Goal: Information Seeking & Learning: Understand process/instructions

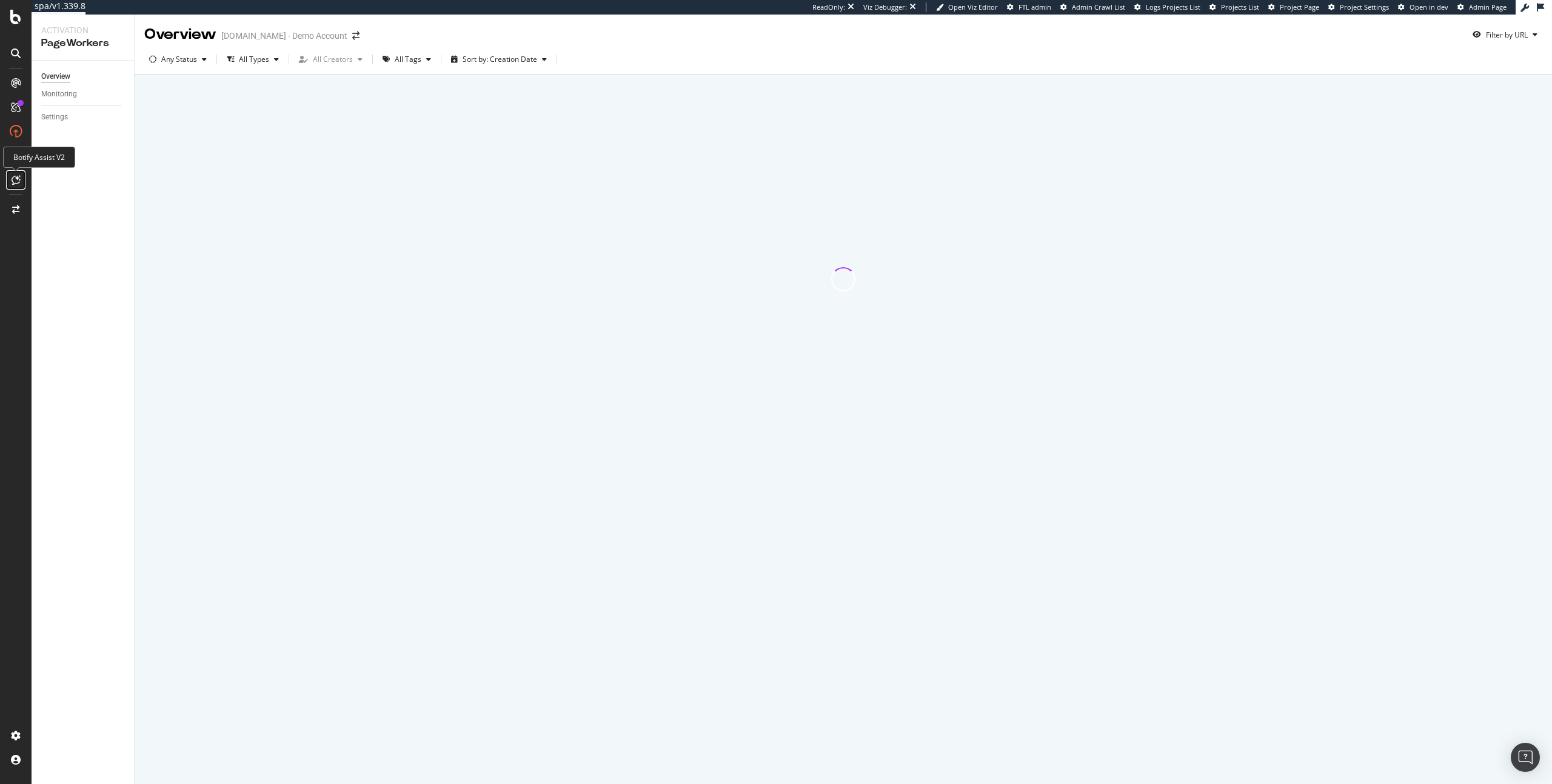
click at [14, 186] on div at bounding box center [16, 180] width 19 height 19
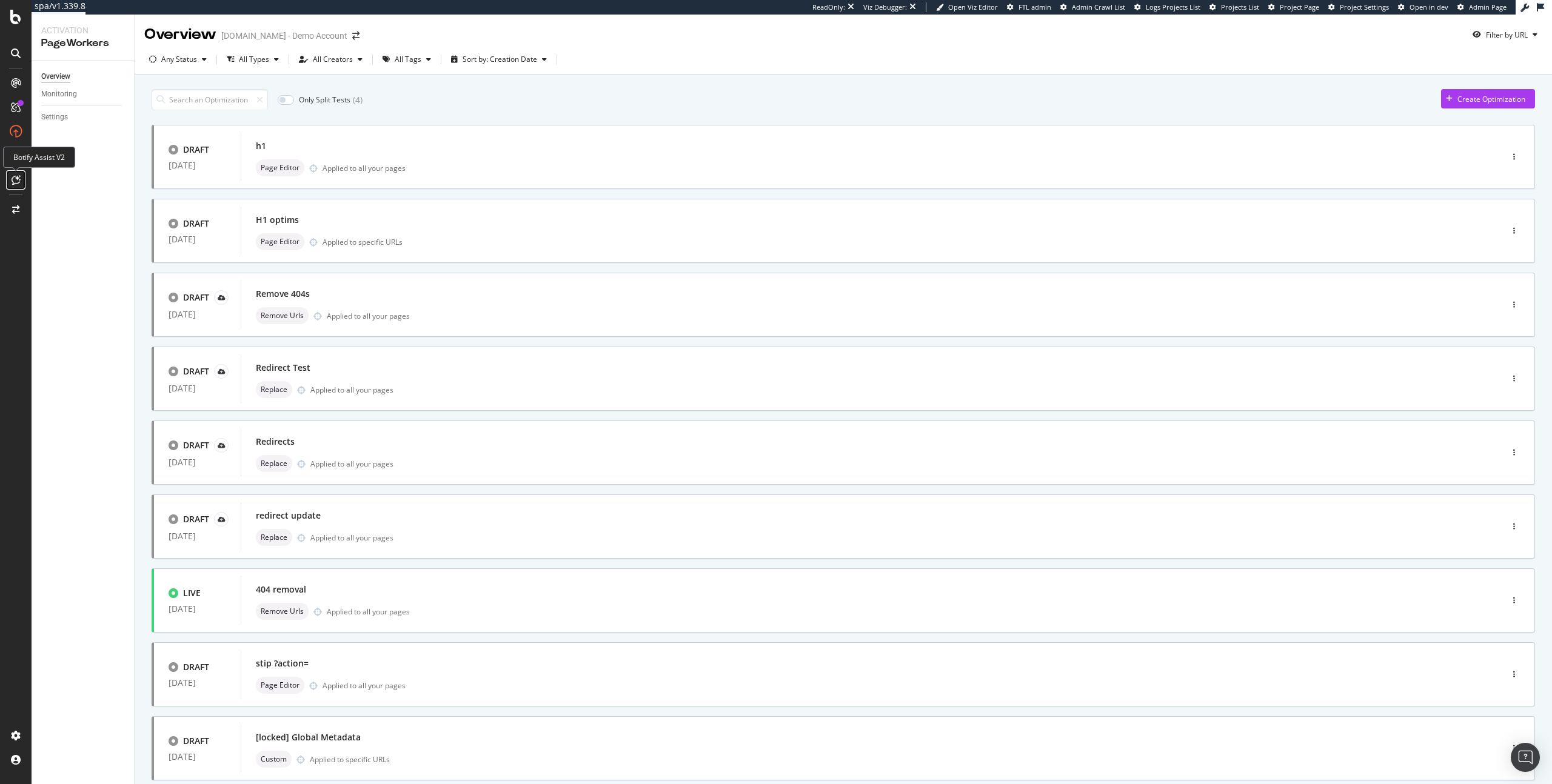
click at [17, 174] on div at bounding box center [16, 180] width 19 height 19
click at [19, 180] on icon at bounding box center [16, 180] width 9 height 10
click at [13, 180] on icon at bounding box center [16, 180] width 9 height 10
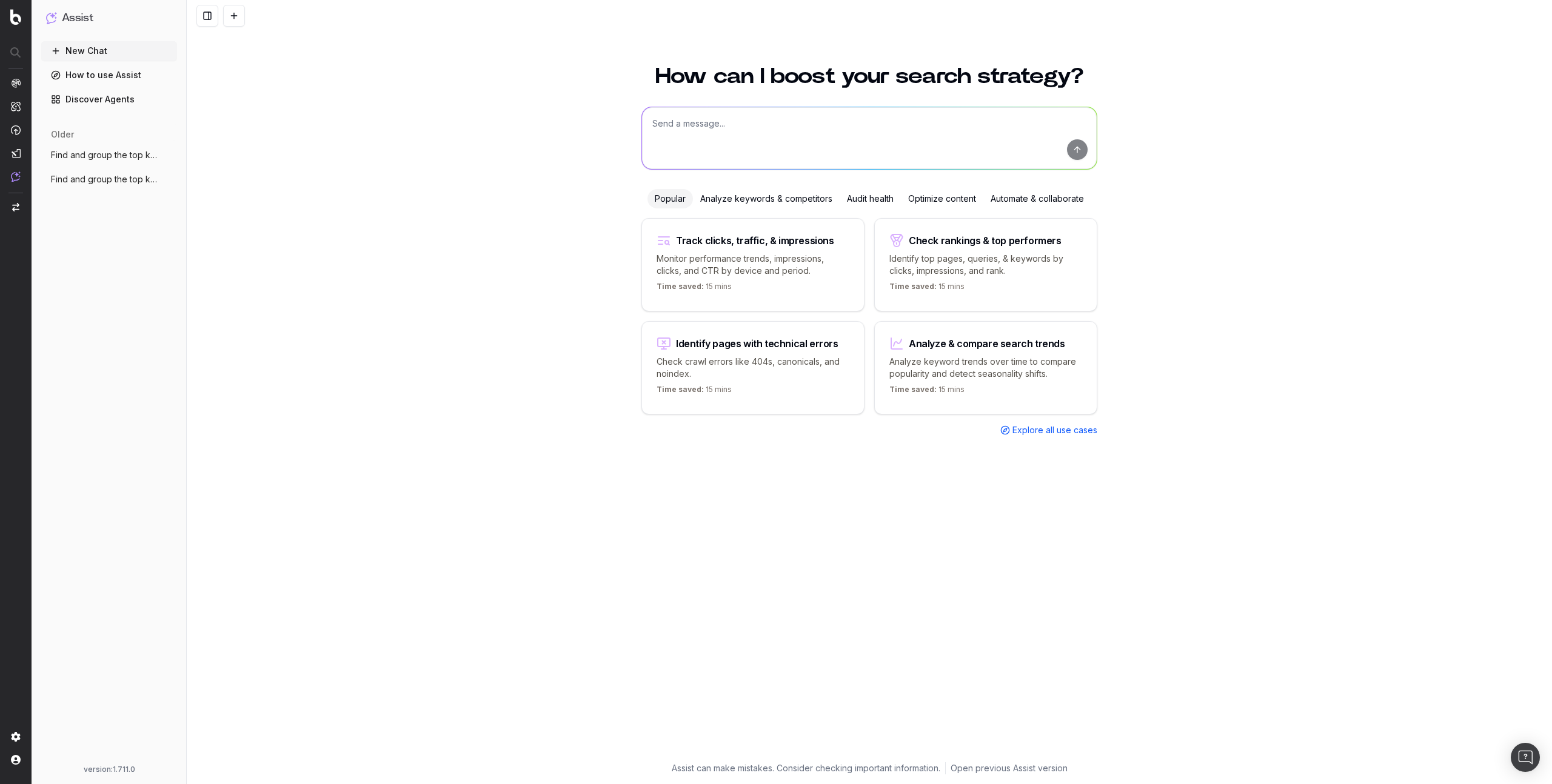
click at [107, 152] on span "Find and group the top keywords for snea" at bounding box center [104, 155] width 107 height 12
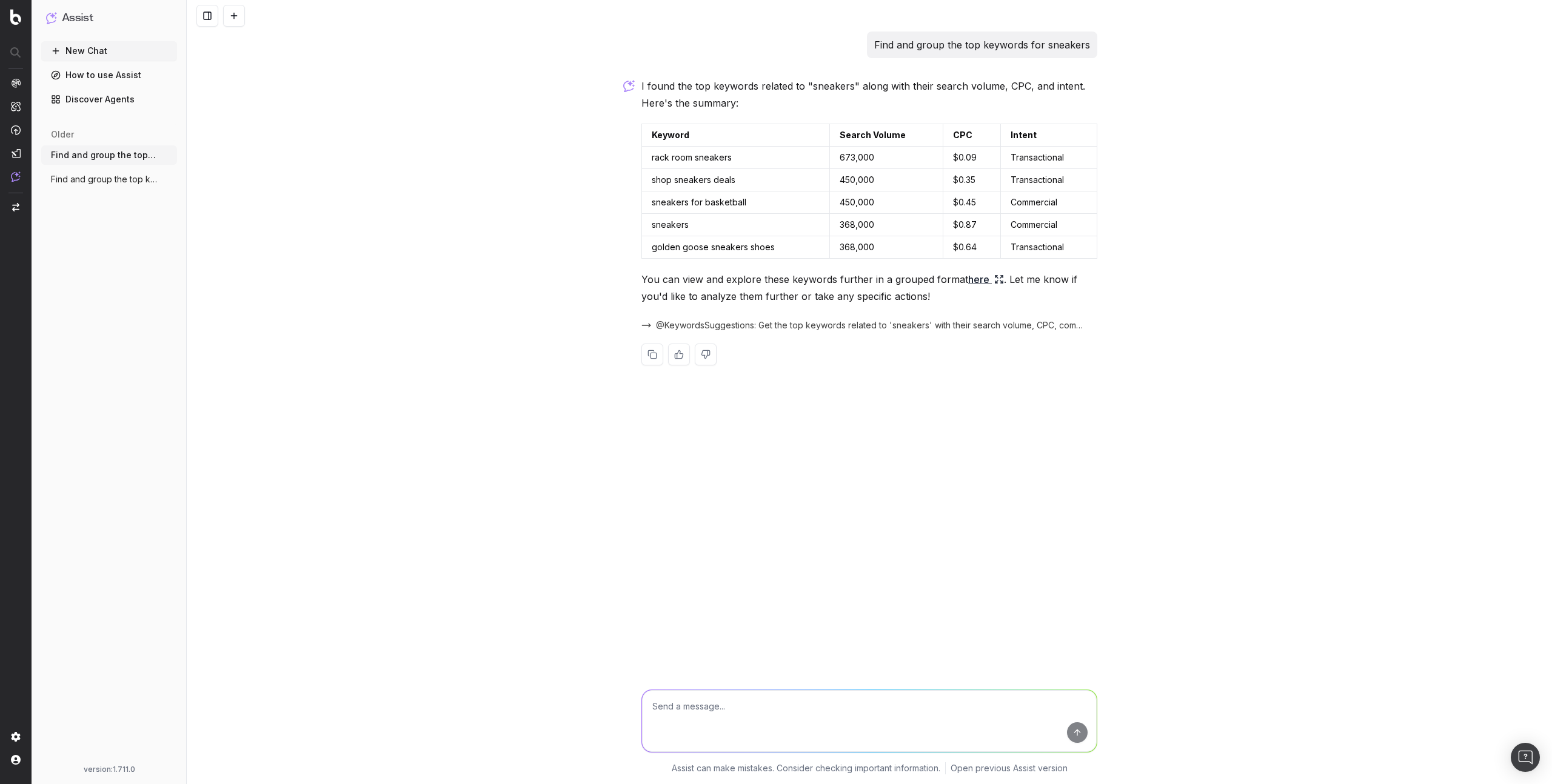
click at [107, 174] on span "Find and group the top keywords for" at bounding box center [104, 179] width 107 height 12
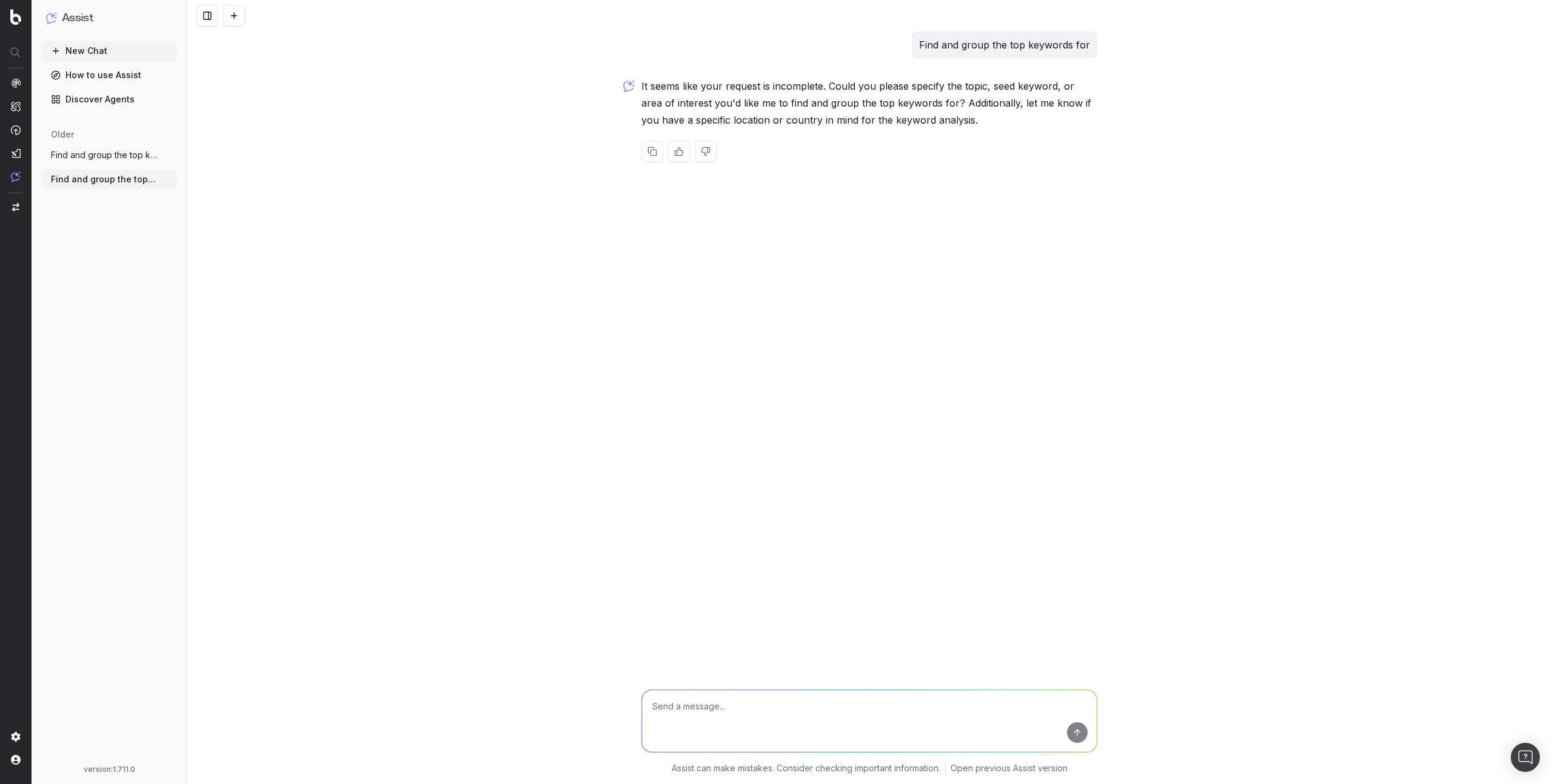
click at [102, 92] on link "Discover Agents" at bounding box center [109, 99] width 136 height 19
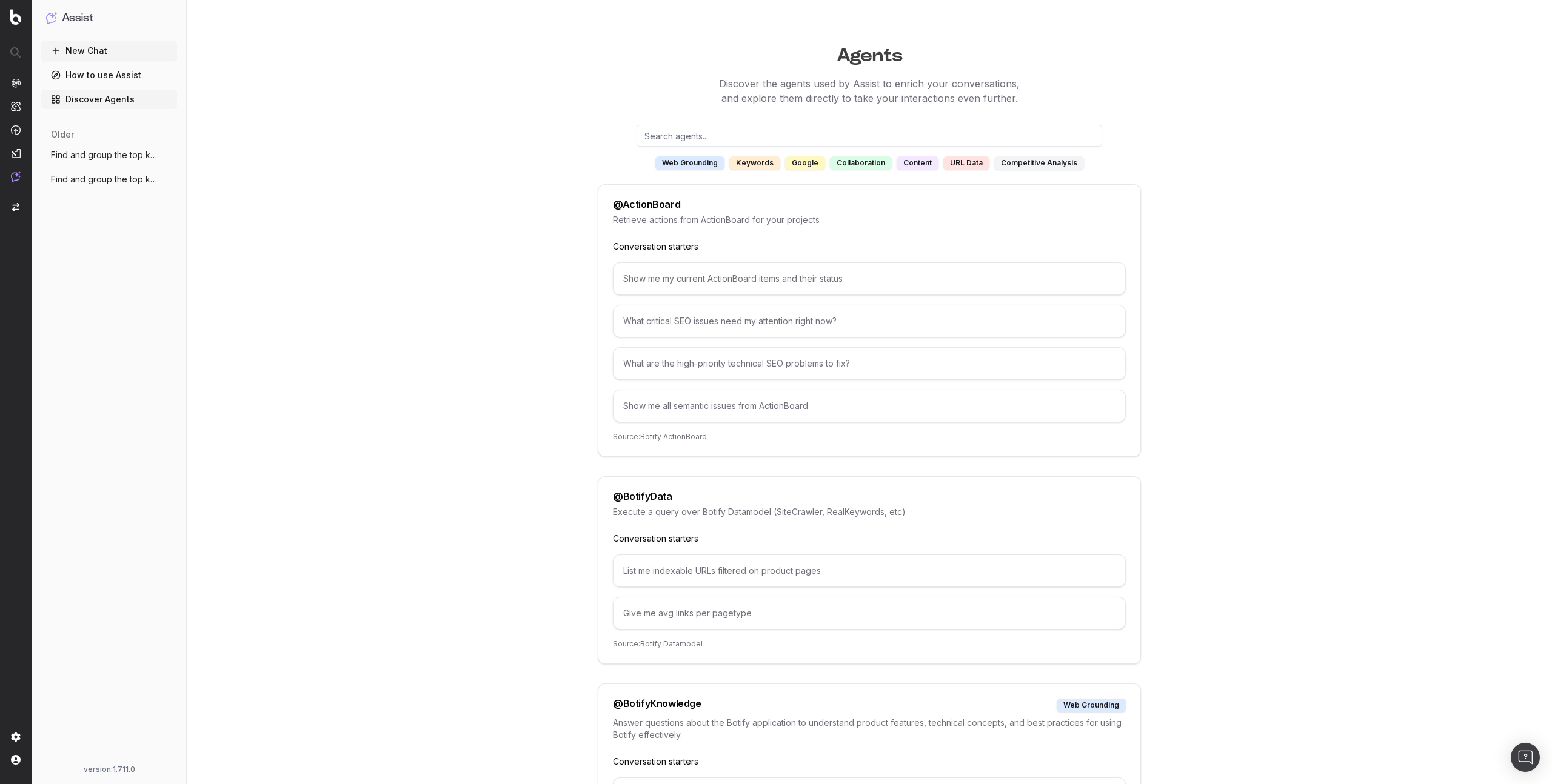
click at [98, 70] on link "How to use Assist" at bounding box center [109, 75] width 136 height 19
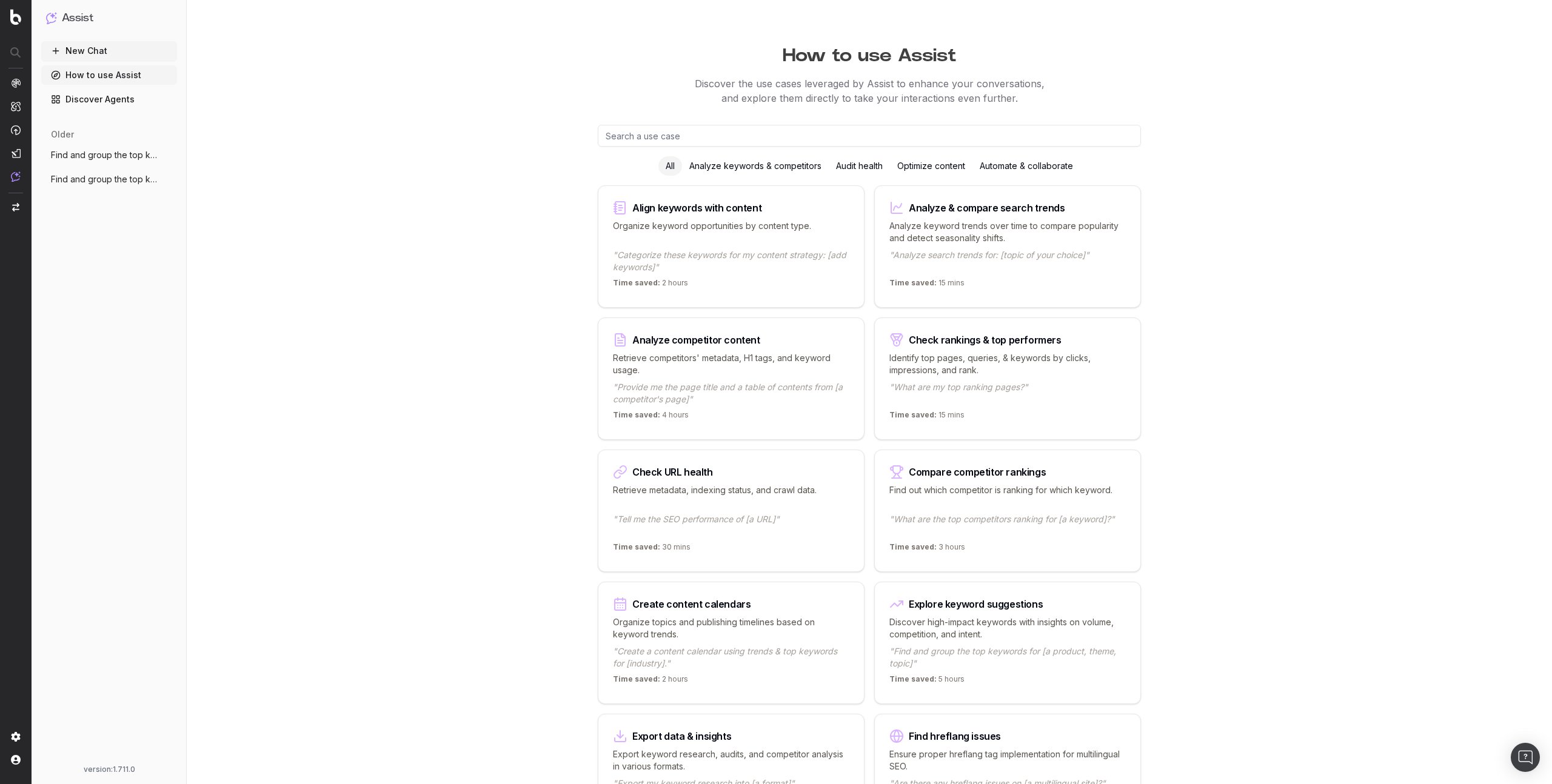
click at [97, 44] on button "New Chat" at bounding box center [109, 51] width 136 height 19
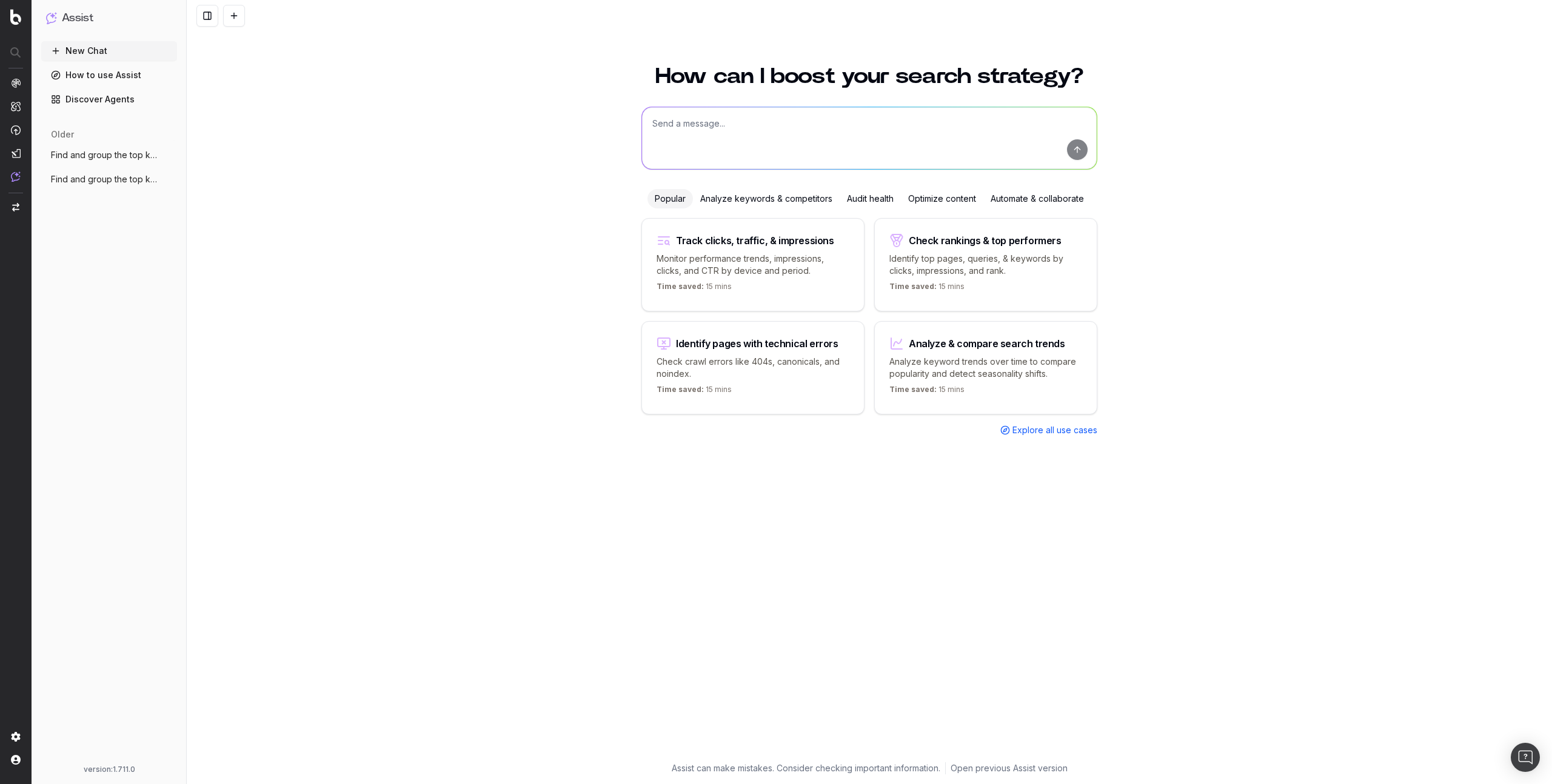
click at [772, 137] on textarea at bounding box center [869, 138] width 455 height 62
click at [761, 203] on div "Analyze keywords & competitors" at bounding box center [766, 199] width 147 height 19
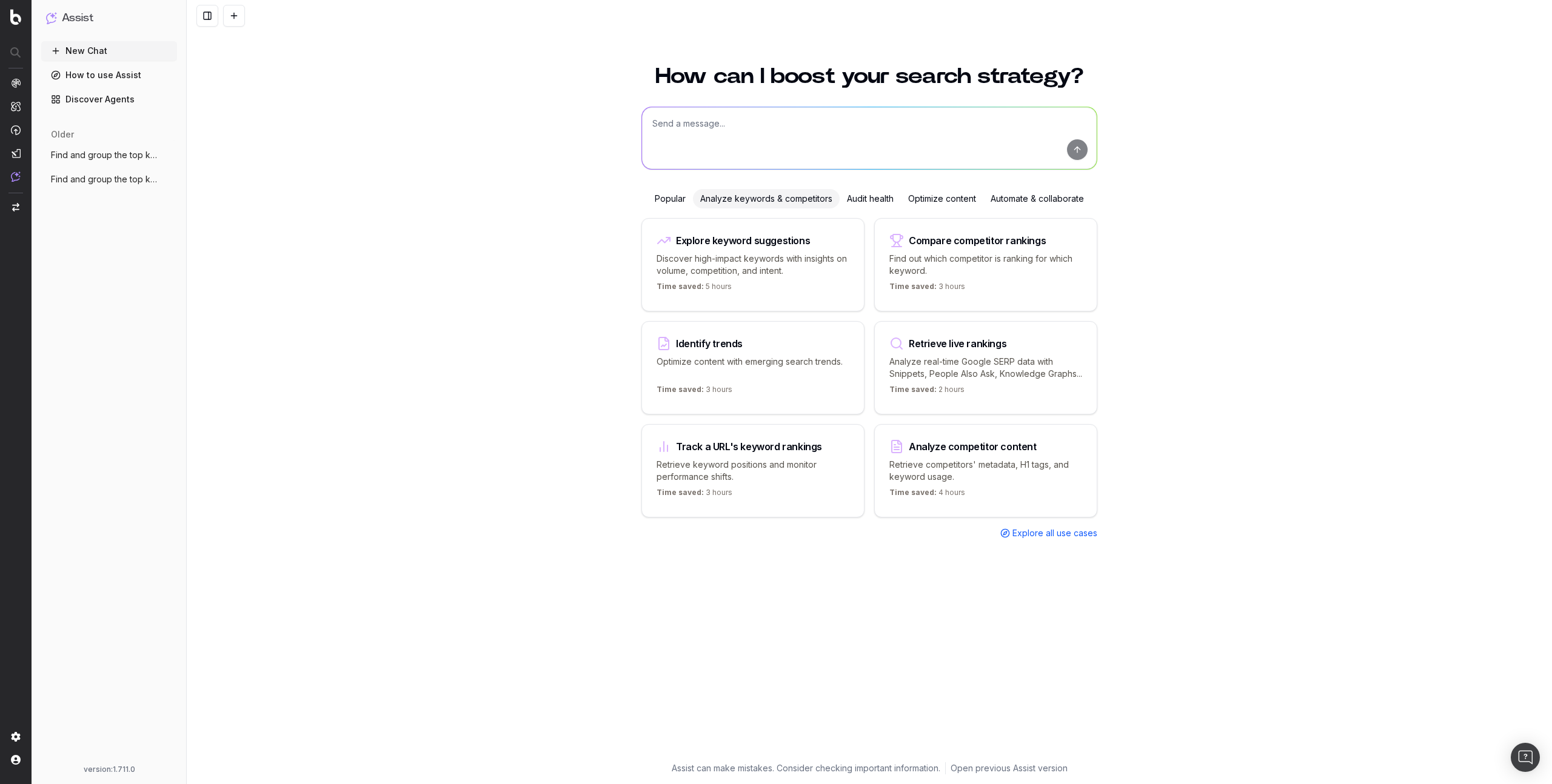
click at [871, 206] on div "Audit health" at bounding box center [870, 199] width 61 height 19
click at [949, 200] on div "Optimize content" at bounding box center [942, 199] width 82 height 19
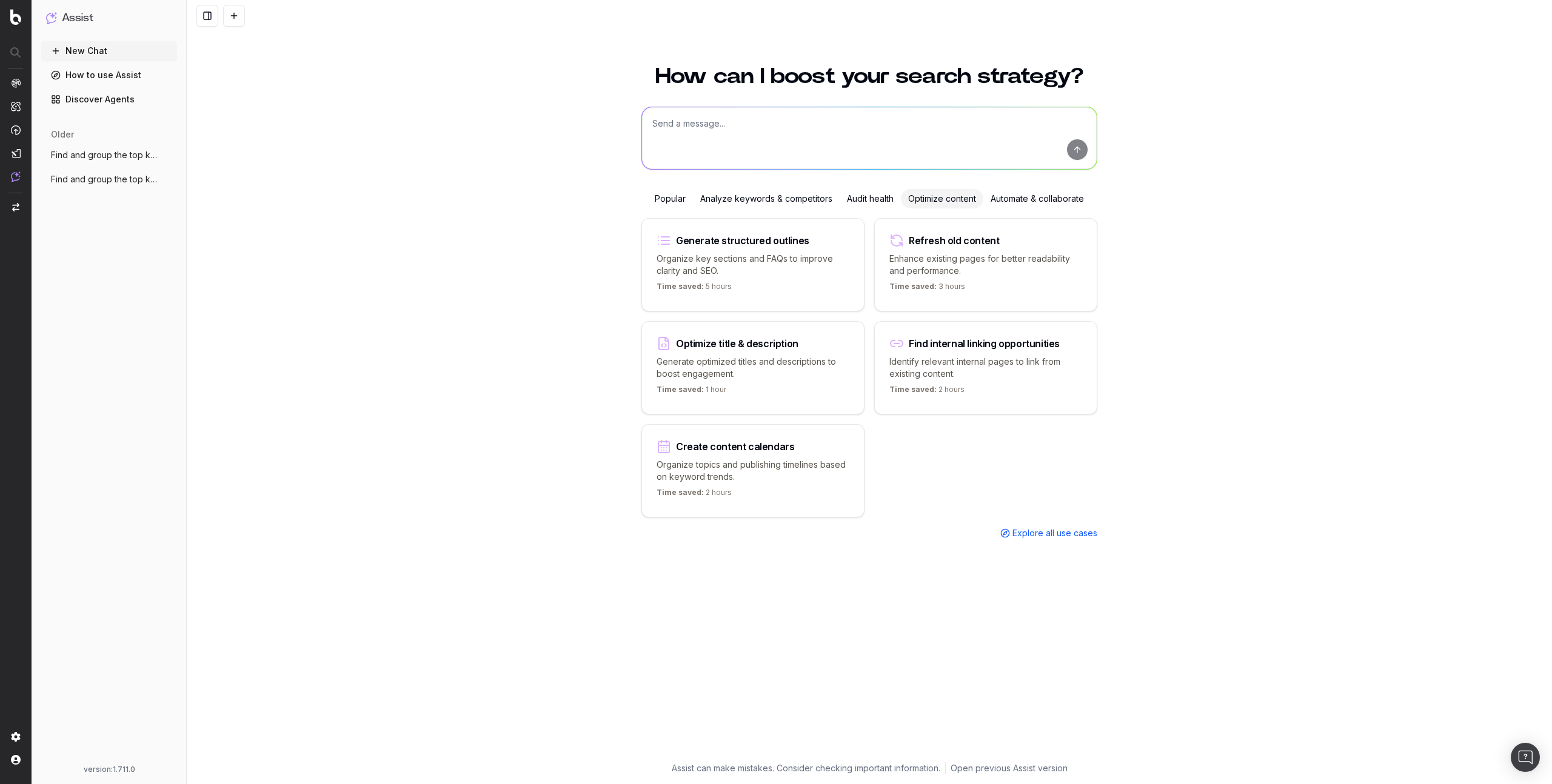
click at [1029, 197] on div "Automate & collaborate" at bounding box center [1037, 199] width 108 height 19
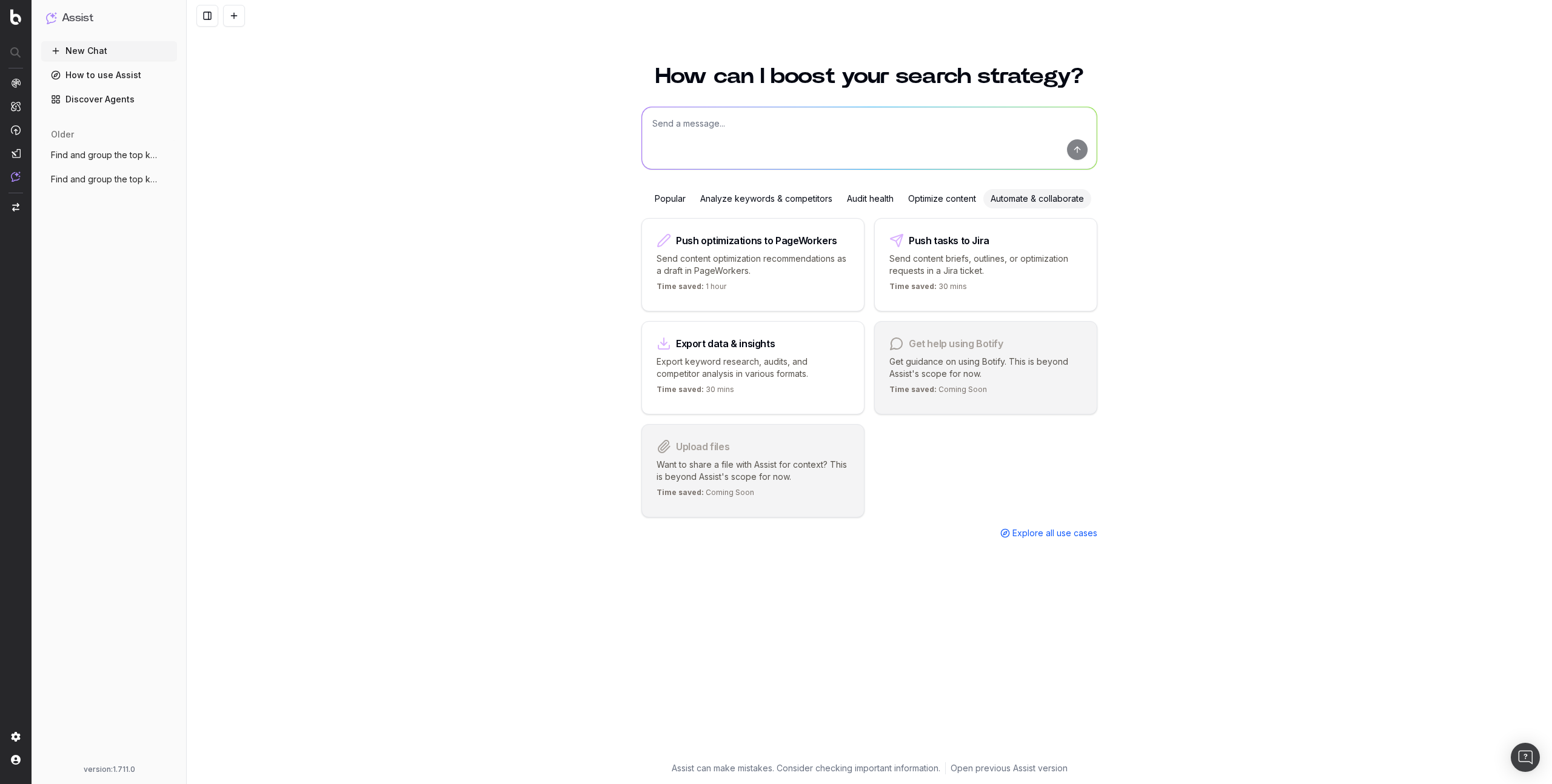
click at [655, 202] on div "Popular" at bounding box center [670, 199] width 46 height 19
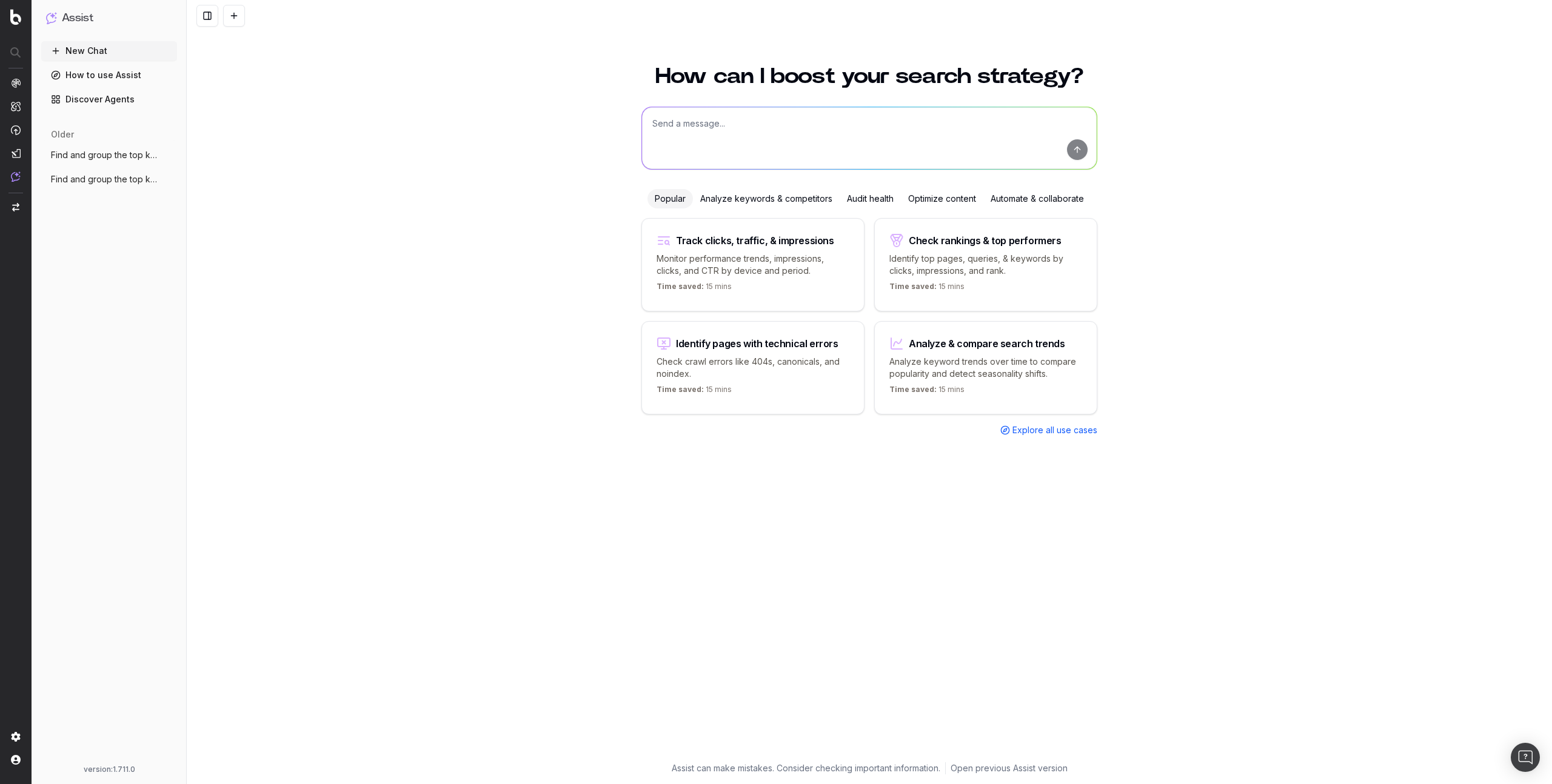
click at [221, 22] on div at bounding box center [221, 16] width 48 height 22
click at [205, 14] on button at bounding box center [208, 16] width 22 height 22
click at [207, 19] on button at bounding box center [208, 16] width 22 height 22
click at [214, 22] on button at bounding box center [208, 16] width 22 height 22
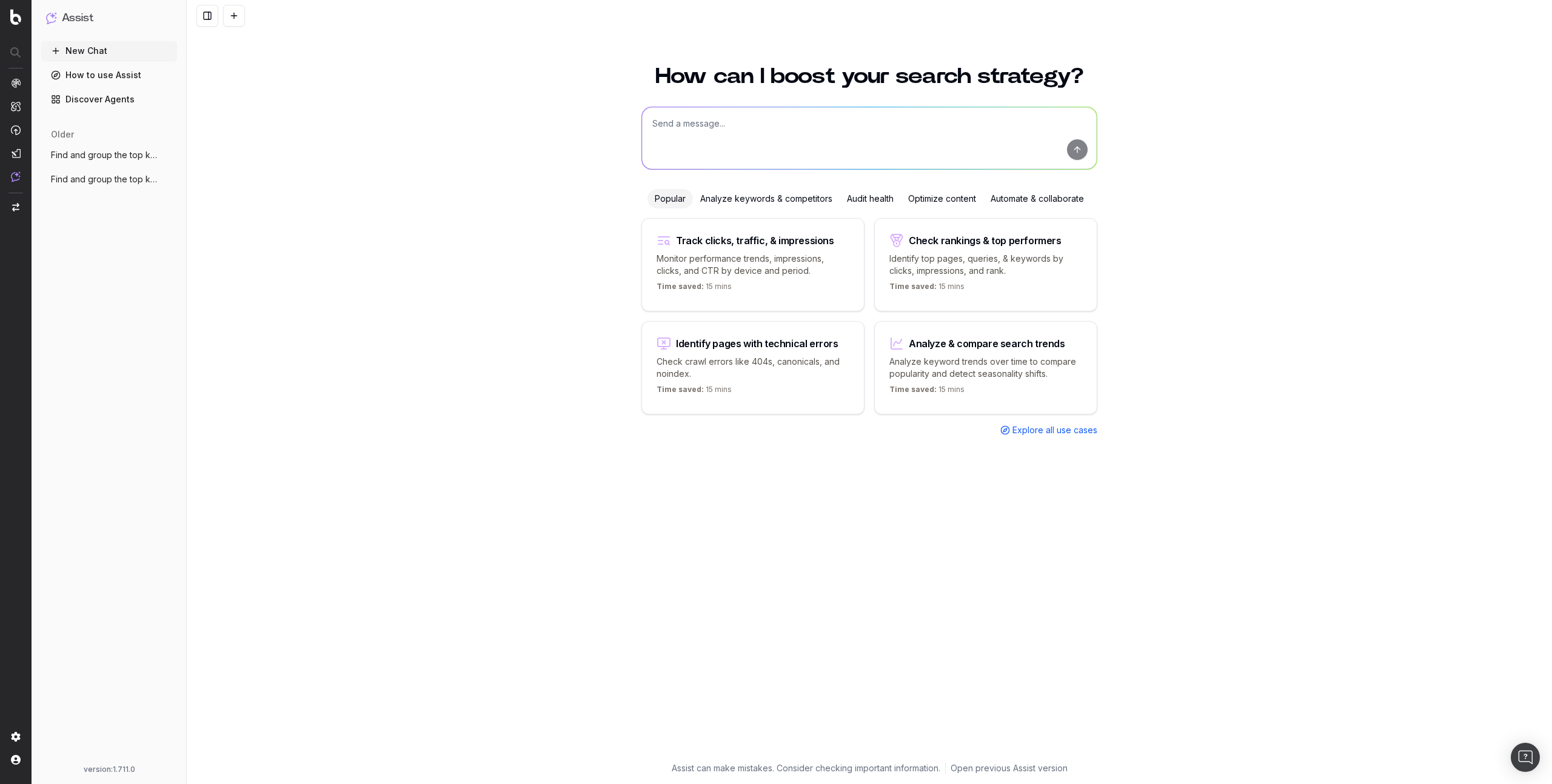
click at [214, 22] on button at bounding box center [208, 16] width 22 height 22
click at [242, 25] on button at bounding box center [234, 16] width 22 height 22
click at [236, 23] on button at bounding box center [234, 16] width 22 height 22
click at [213, 17] on button at bounding box center [208, 16] width 22 height 22
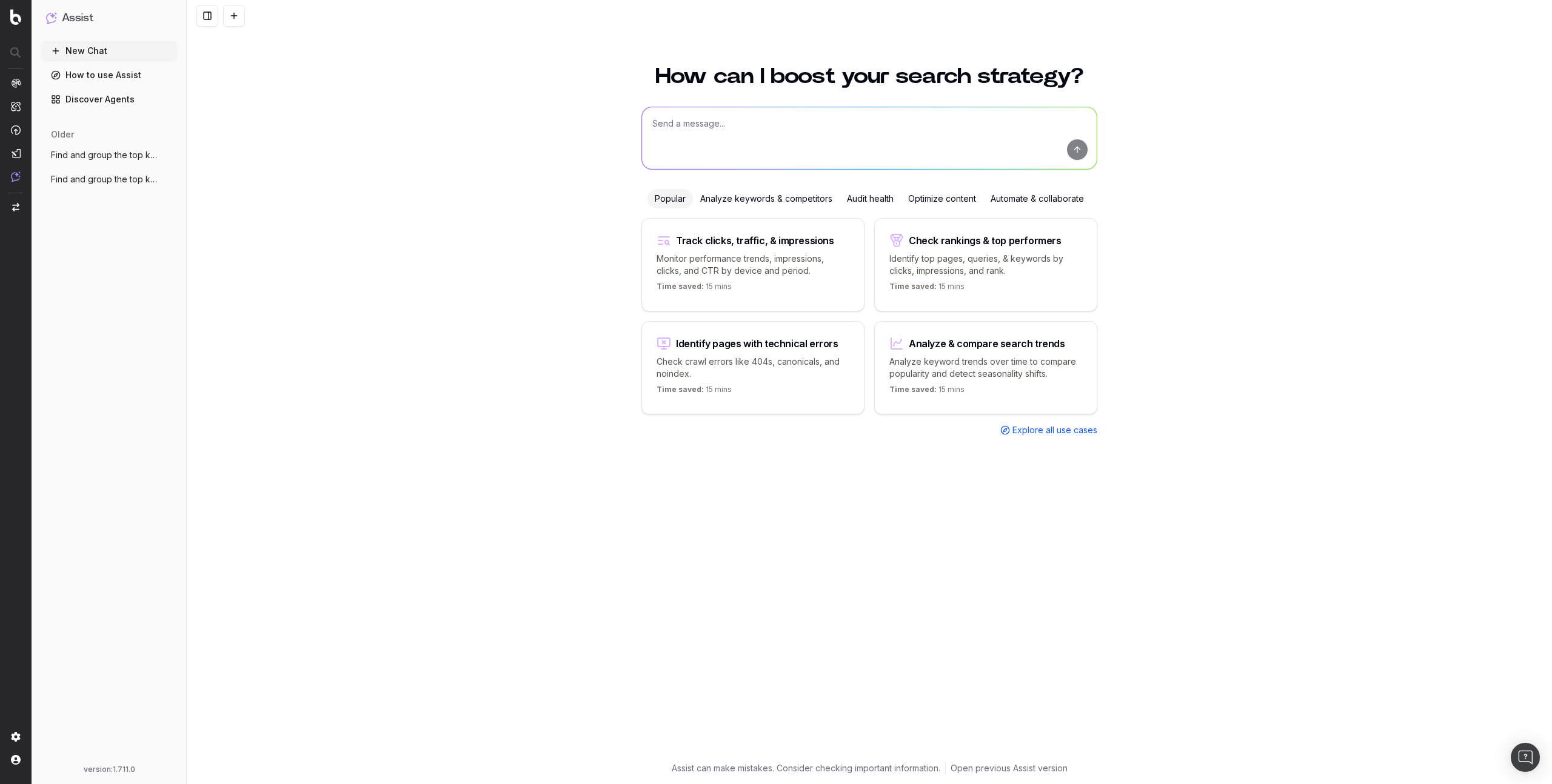
click at [213, 17] on button at bounding box center [208, 16] width 22 height 22
click at [192, 245] on div "How can I boost your search strategy? Popular Analyze keywords & competitors Au…" at bounding box center [869, 418] width 1366 height 734
click at [104, 79] on link "How to use Assist" at bounding box center [109, 75] width 136 height 19
click at [108, 97] on link "Discover Agents" at bounding box center [109, 99] width 136 height 19
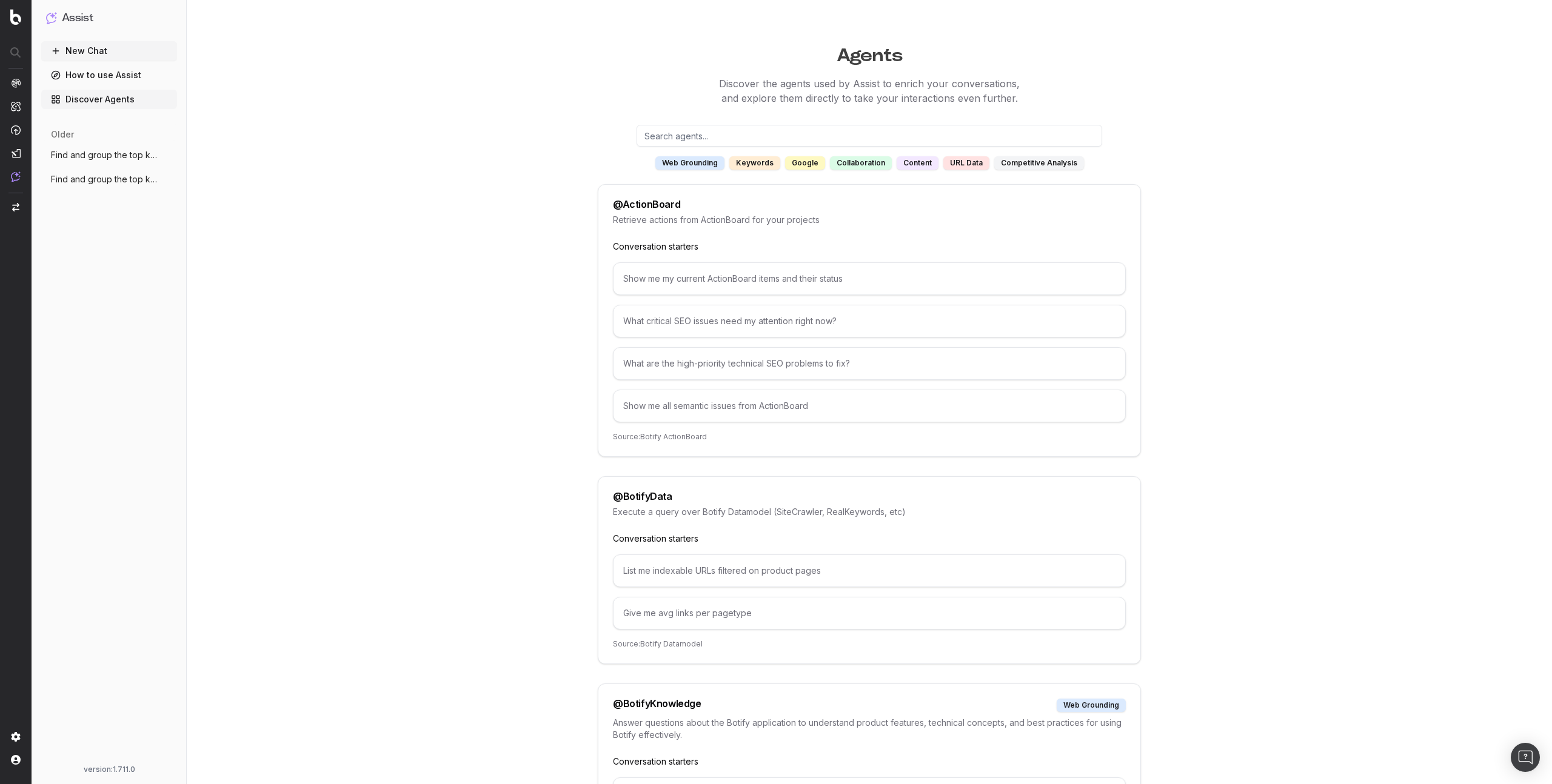
click at [112, 154] on span "Find and group the top keywords for snea" at bounding box center [104, 155] width 107 height 12
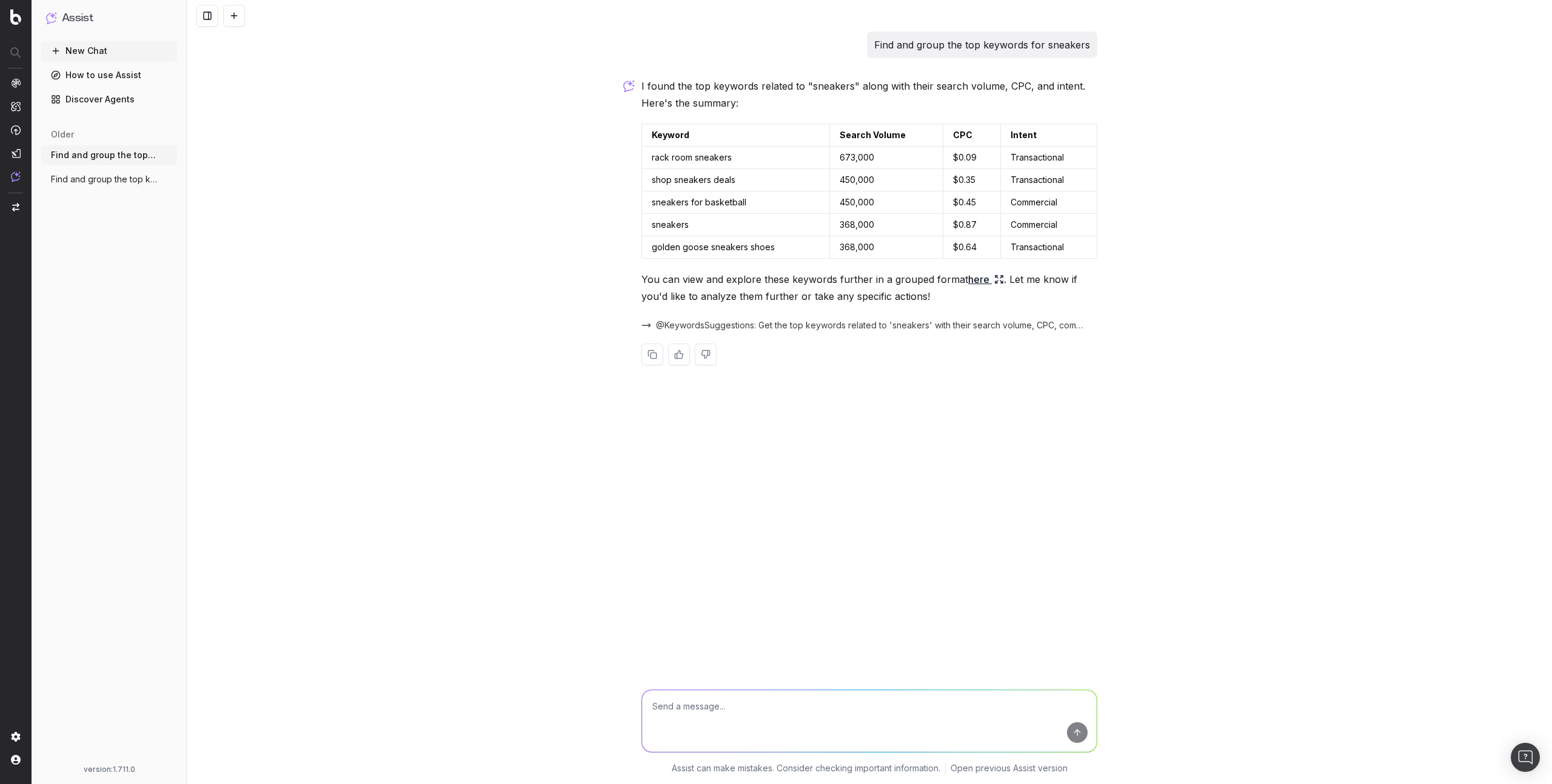
click at [87, 16] on h1 "Assist" at bounding box center [78, 18] width 32 height 17
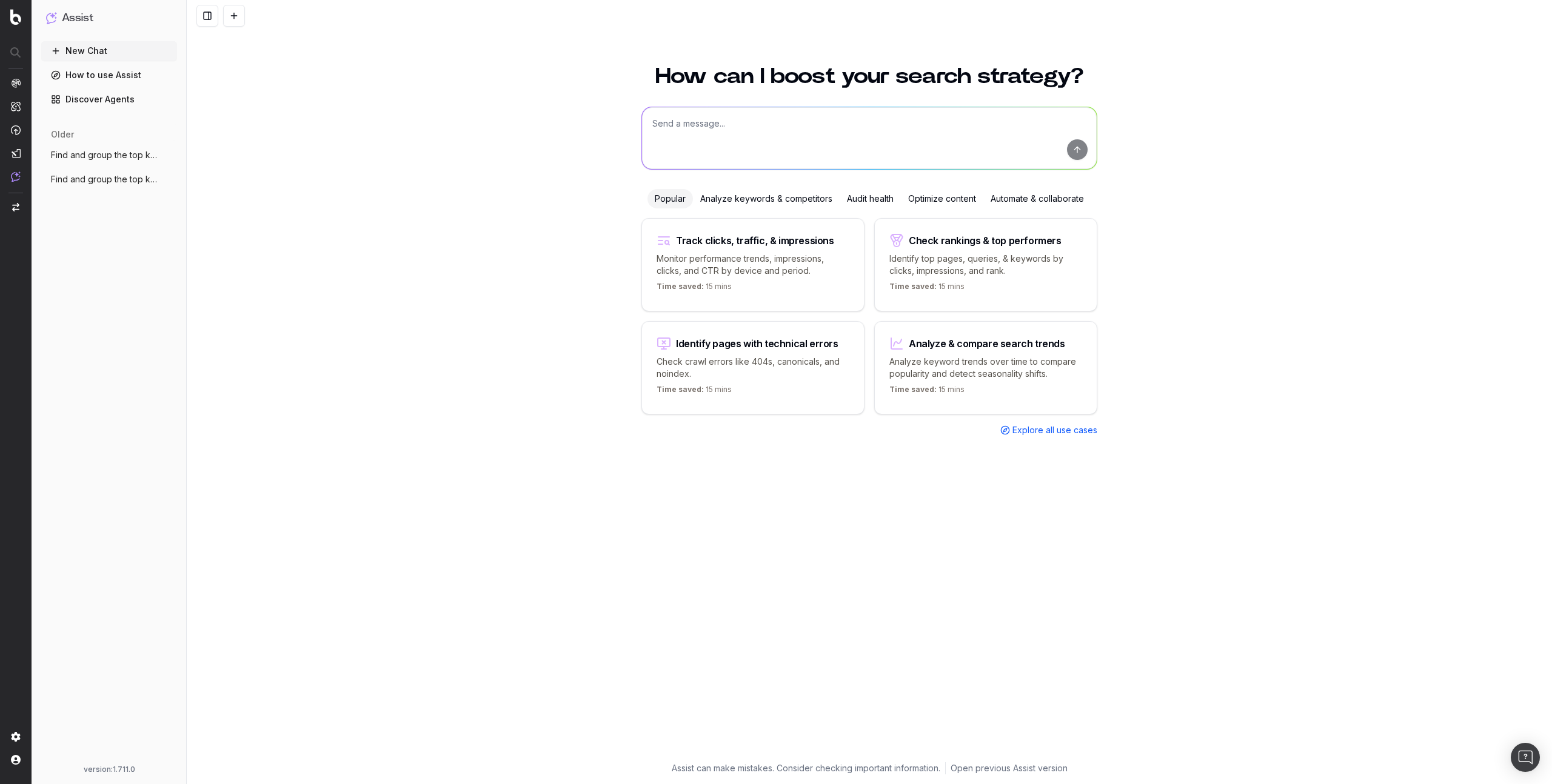
click at [202, 8] on button at bounding box center [208, 16] width 22 height 22
click at [211, 23] on button at bounding box center [208, 16] width 22 height 22
